Goal: Transaction & Acquisition: Purchase product/service

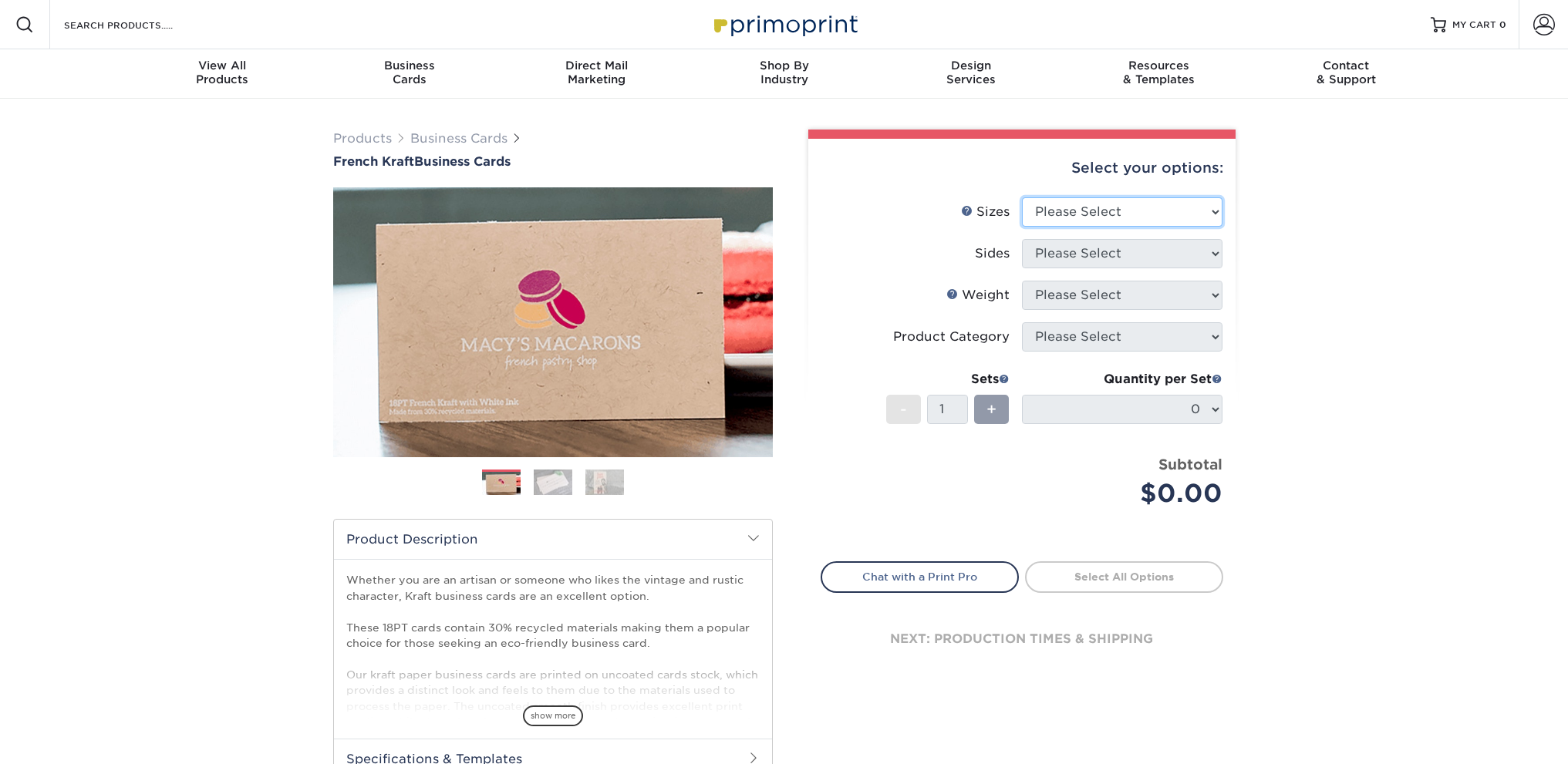
click at [1158, 205] on select "Please Select 1.5" x 3.5" - Mini 1.75" x 3.5" - Mini 2" x 2" - Square 2" x 3" -…" at bounding box center [1122, 212] width 200 height 29
select select "2.00x3.50"
click at [1022, 198] on select "Please Select 1.5" x 3.5" - Mini 1.75" x 3.5" - Mini 2" x 2" - Square 2" x 3" -…" at bounding box center [1122, 212] width 200 height 29
click at [1114, 259] on select "Please Select Print Both Sides Print Both Sides - White Mask Back Only Print Bo…" at bounding box center [1122, 253] width 200 height 29
select select "13abbda7-1d64-4f25-8bb2-c179b224825d"
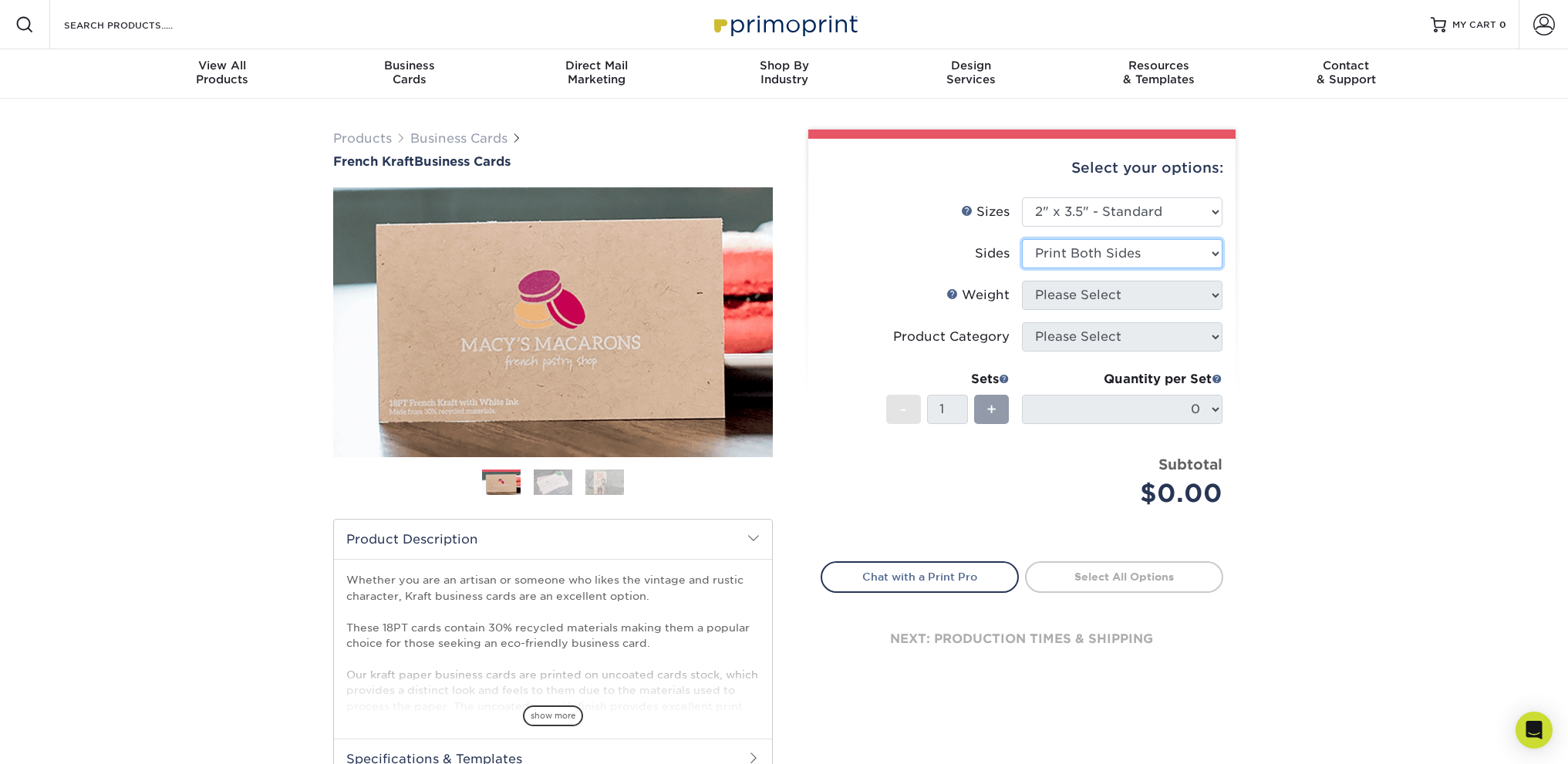
click at [1022, 239] on select "Please Select Print Both Sides Print Both Sides - White Mask Back Only Print Bo…" at bounding box center [1122, 253] width 200 height 29
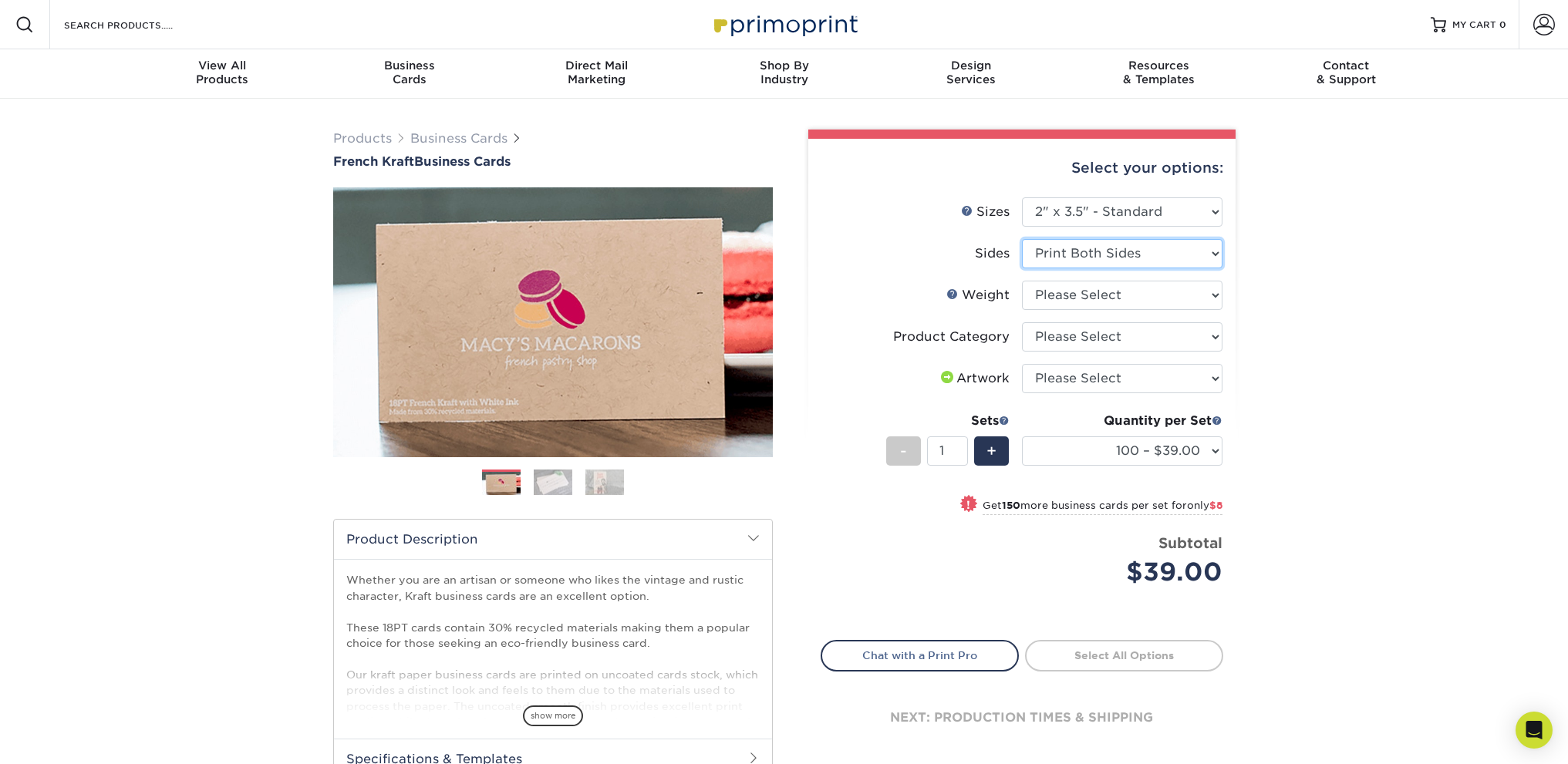
click at [1178, 246] on select "Please Select Print Both Sides Print Both Sides - White Mask Back Only Print Bo…" at bounding box center [1122, 253] width 200 height 29
click at [1370, 297] on div "Products Business Cards French Kraft Business Cards Previous Next" at bounding box center [784, 510] width 1568 height 824
click at [1172, 295] on select "Please Select 18PTUCKRAFT" at bounding box center [1122, 295] width 200 height 29
click at [1122, 258] on select "Please Select Print Both Sides Print Both Sides - White Mask Back Only Print Bo…" at bounding box center [1122, 253] width 200 height 29
click at [1405, 297] on div "Products Business Cards French Kraft Business Cards Previous Next" at bounding box center [784, 510] width 1568 height 824
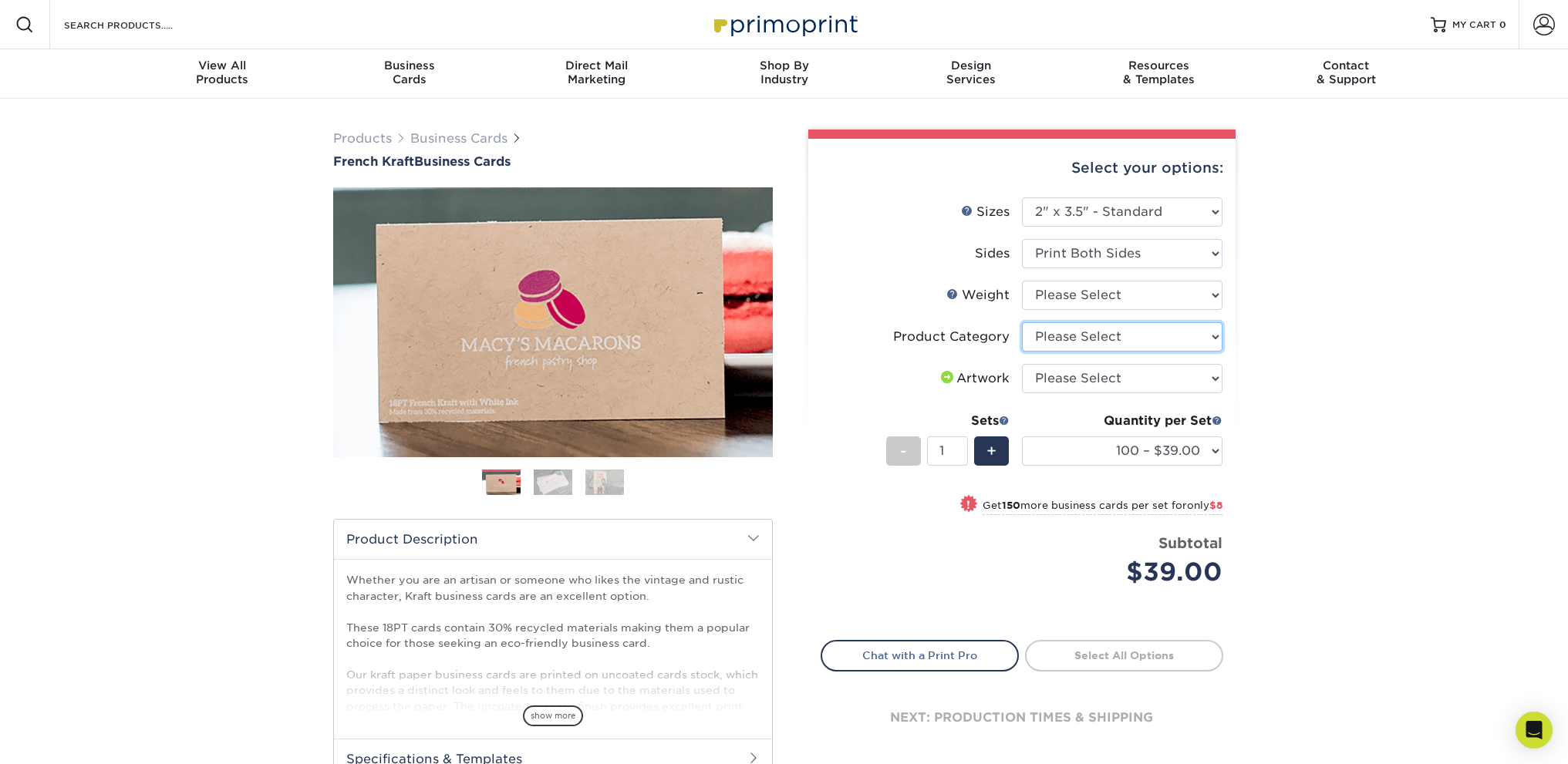
click at [1153, 334] on select "Please Select Business Cards" at bounding box center [1122, 337] width 200 height 29
drag, startPoint x: 1336, startPoint y: 355, endPoint x: 1321, endPoint y: 360, distance: 15.8
click at [1336, 355] on div "Products Business Cards French Kraft Business Cards Previous Next" at bounding box center [784, 510] width 1568 height 824
click at [1134, 346] on select "Please Select Business Cards" at bounding box center [1122, 337] width 200 height 29
select select "3b5148f1-0588-4f88-a218-97bcfdce65c1"
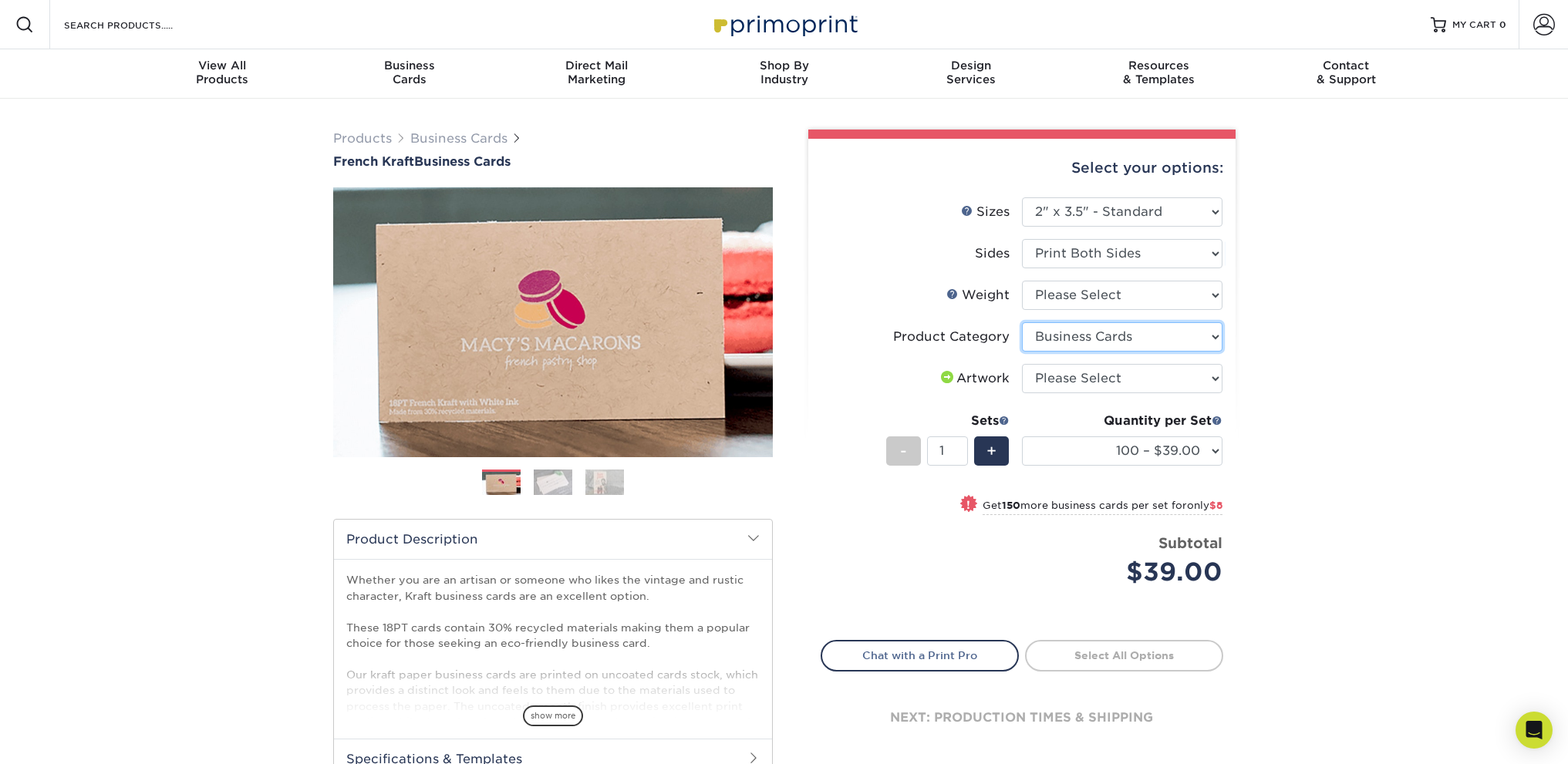
click at [1022, 322] on select "Please Select Business Cards" at bounding box center [1122, 337] width 200 height 29
drag, startPoint x: 687, startPoint y: 308, endPoint x: 680, endPoint y: 297, distance: 13.0
